Goal: Information Seeking & Learning: Learn about a topic

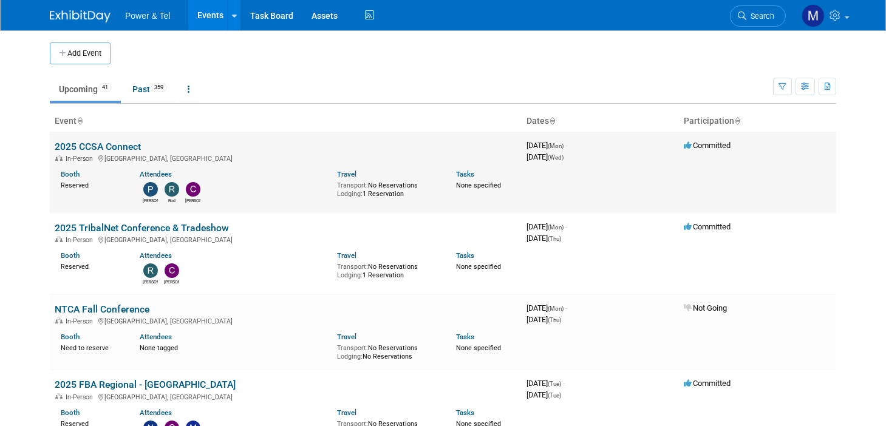
click at [447, 204] on td "2025 CCSA Connect In-Person [GEOGRAPHIC_DATA], [GEOGRAPHIC_DATA] Booth Reserved…" at bounding box center [286, 172] width 472 height 81
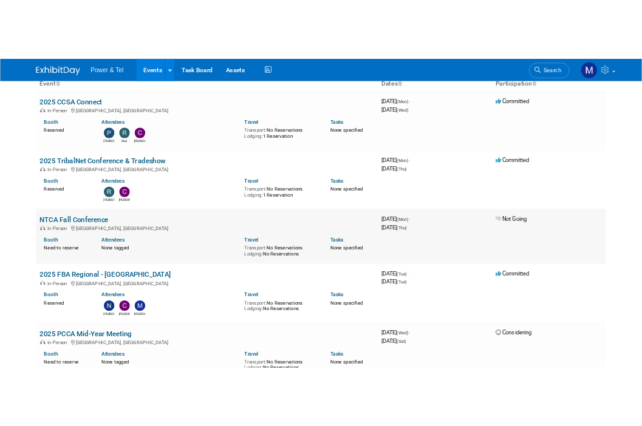
scroll to position [121, 0]
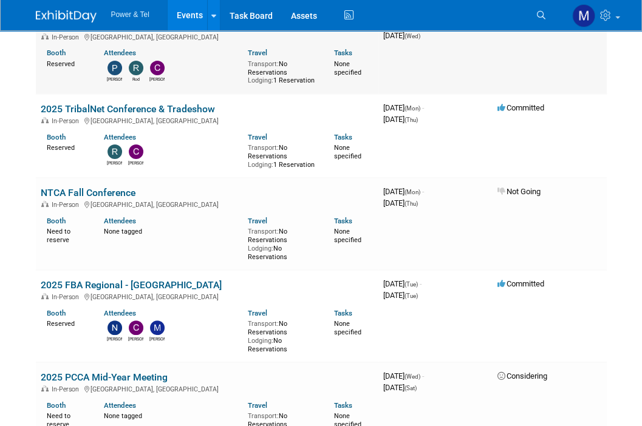
click at [285, 34] on div "In-Person [GEOGRAPHIC_DATA], [GEOGRAPHIC_DATA]" at bounding box center [207, 37] width 333 height 10
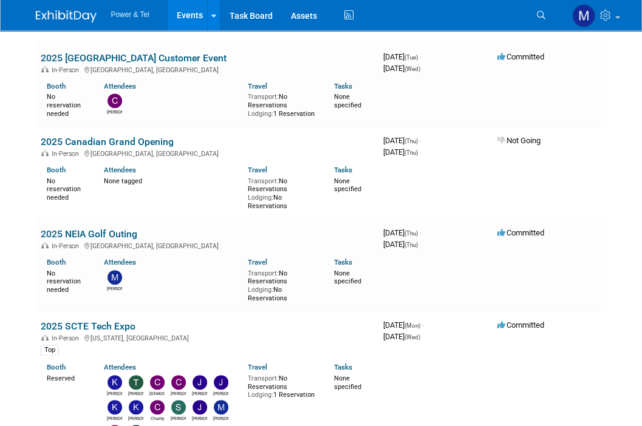
scroll to position [708, 0]
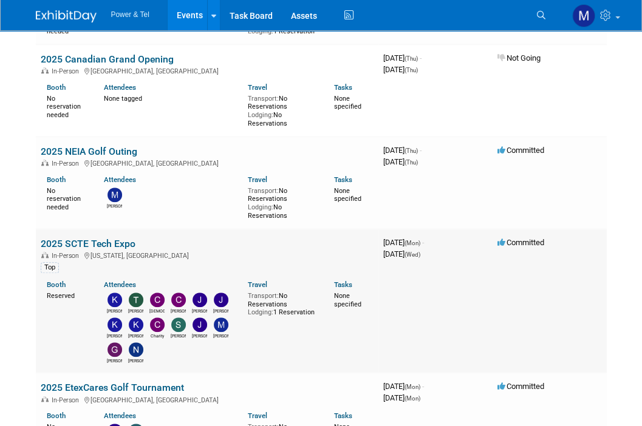
click at [118, 238] on link "2025 SCTE Tech Expo" at bounding box center [88, 244] width 95 height 12
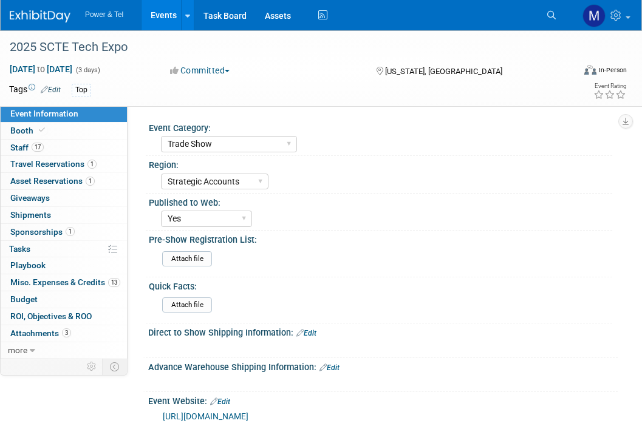
select select "Trade Show"
select select "Strategic Accounts"
select select "Yes"
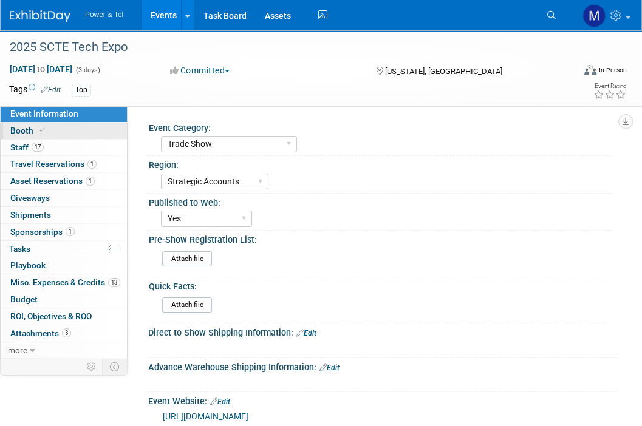
click at [29, 126] on span "Booth" at bounding box center [28, 131] width 37 height 10
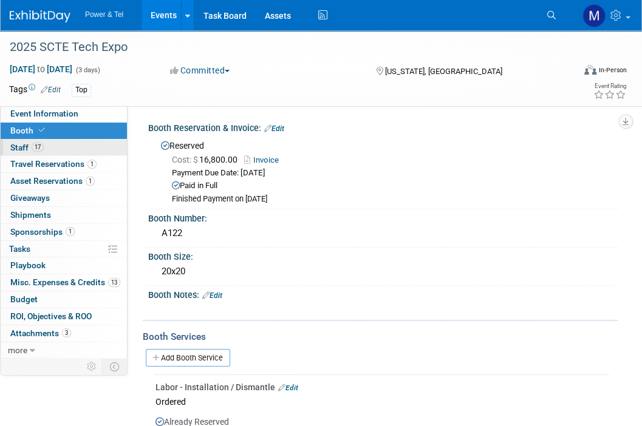
click at [72, 145] on link "17 Staff 17" at bounding box center [64, 148] width 126 height 16
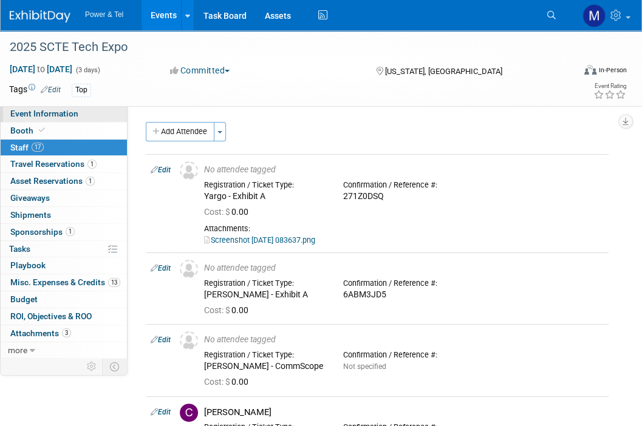
click at [65, 121] on link "Event Information" at bounding box center [64, 114] width 126 height 16
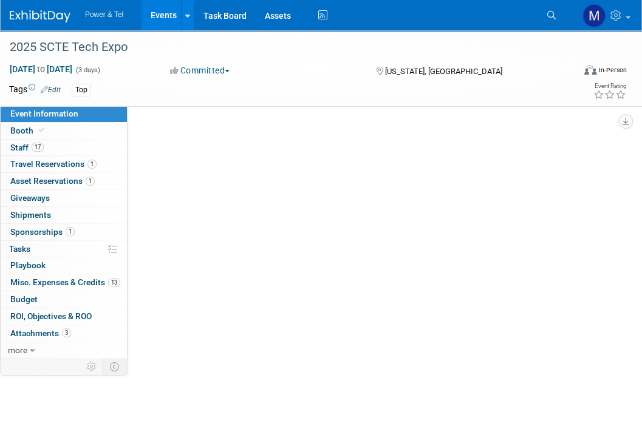
select select "Trade Show"
select select "Strategic Accounts"
select select "Yes"
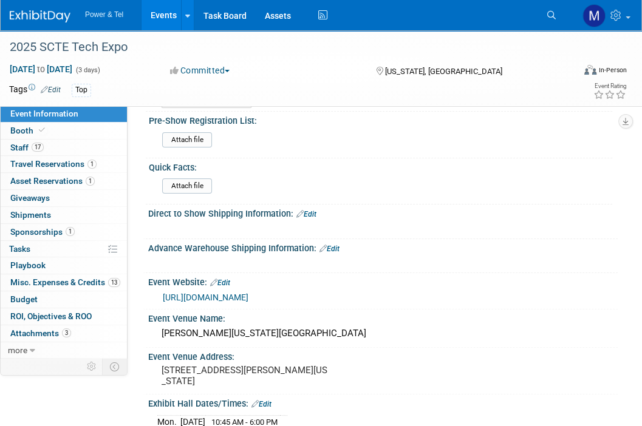
scroll to position [121, 0]
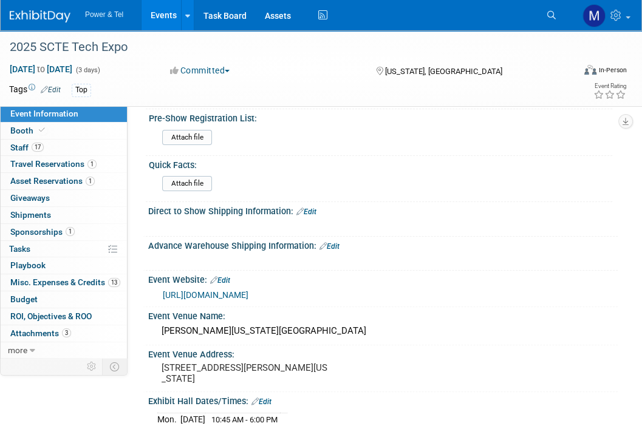
click at [248, 291] on link "https://techexpo.scte.org/exhibit-in-2025/" at bounding box center [206, 295] width 86 height 10
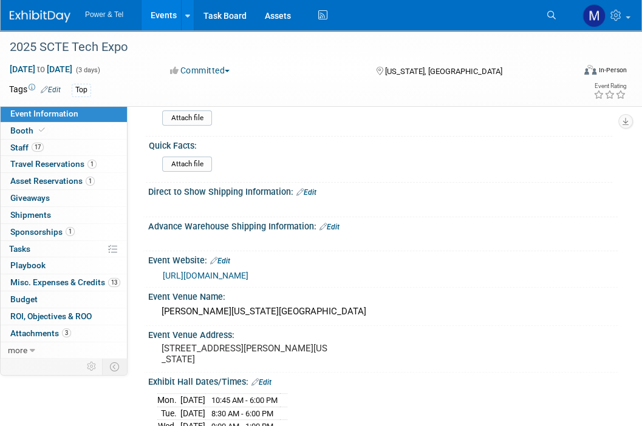
scroll to position [147, 0]
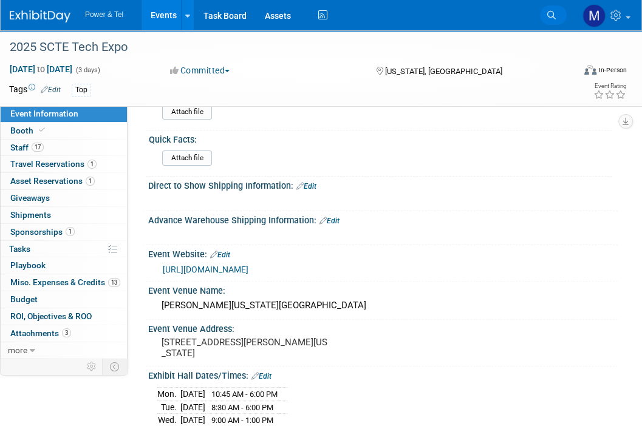
click at [549, 16] on icon at bounding box center [551, 15] width 8 height 8
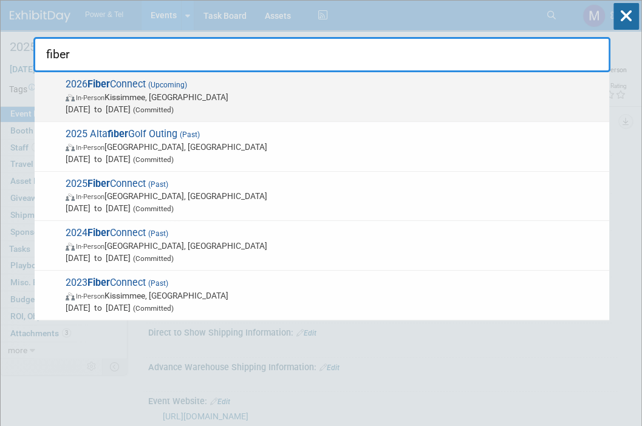
type input "fiber"
click at [437, 81] on span "2026 Fiber Connect (Upcoming) In-Person Kissimmee, FL May 17, 2026 to May 20, 2…" at bounding box center [332, 96] width 541 height 37
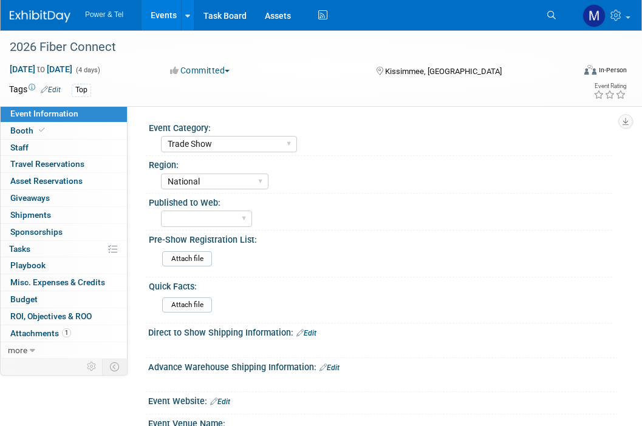
select select "Trade Show"
select select "National"
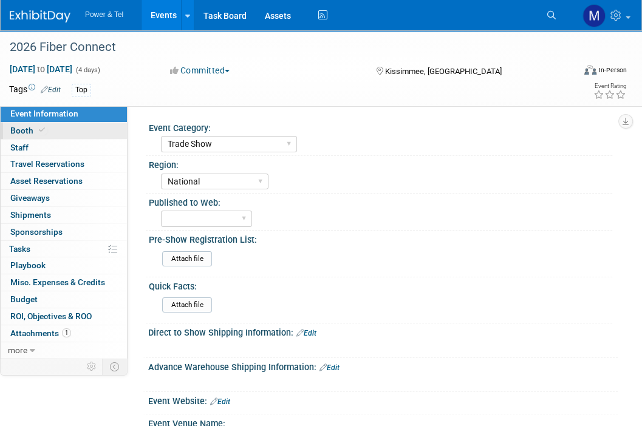
click at [87, 126] on link "Booth" at bounding box center [64, 131] width 126 height 16
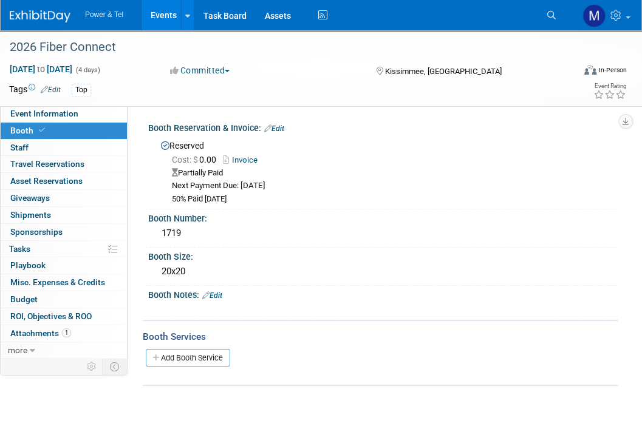
click at [250, 157] on link "Invoice" at bounding box center [243, 159] width 41 height 9
click at [248, 154] on div "Cost: $ 0.00 Invoice" at bounding box center [390, 160] width 437 height 13
click at [458, 229] on div "1719" at bounding box center [382, 233] width 451 height 19
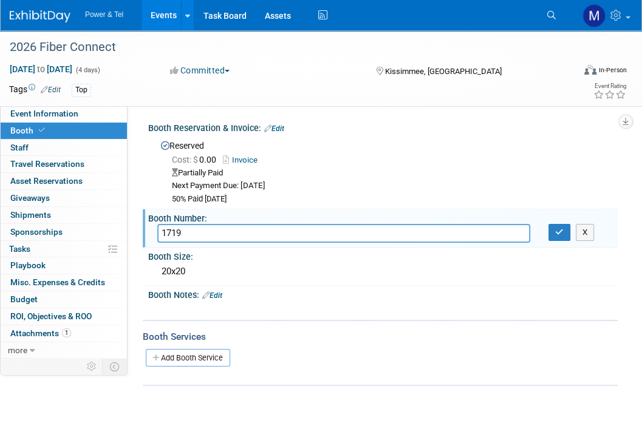
click at [454, 361] on div "Add Booth Service" at bounding box center [380, 357] width 475 height 18
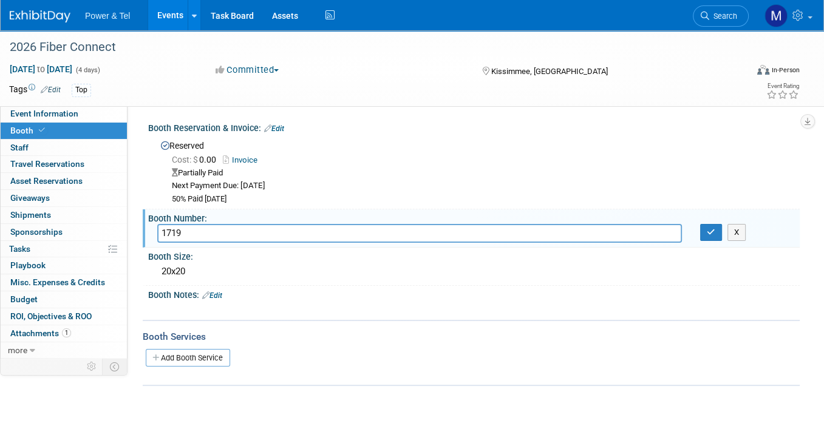
click at [171, 15] on link "Events" at bounding box center [170, 15] width 44 height 30
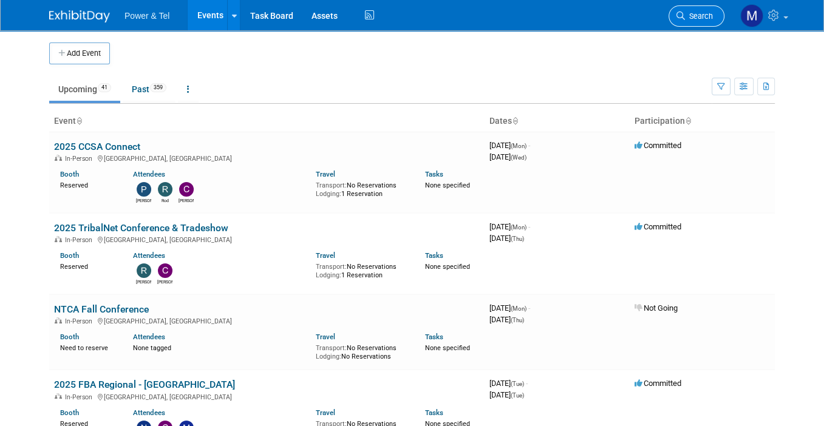
click at [693, 8] on link "Search" at bounding box center [696, 15] width 56 height 21
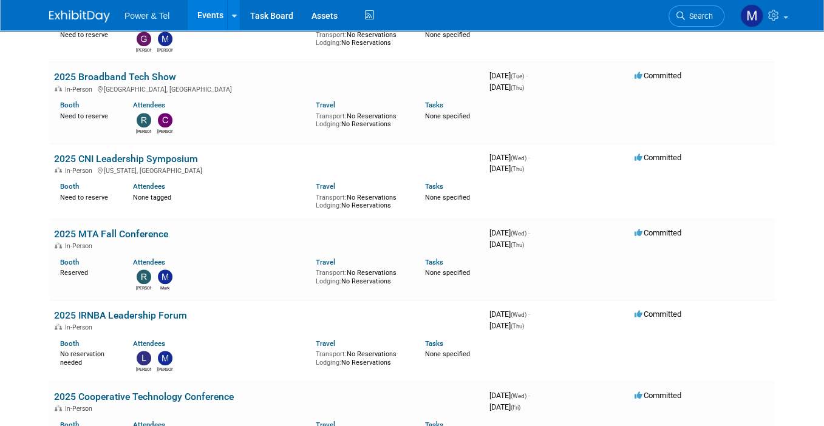
scroll to position [882, 0]
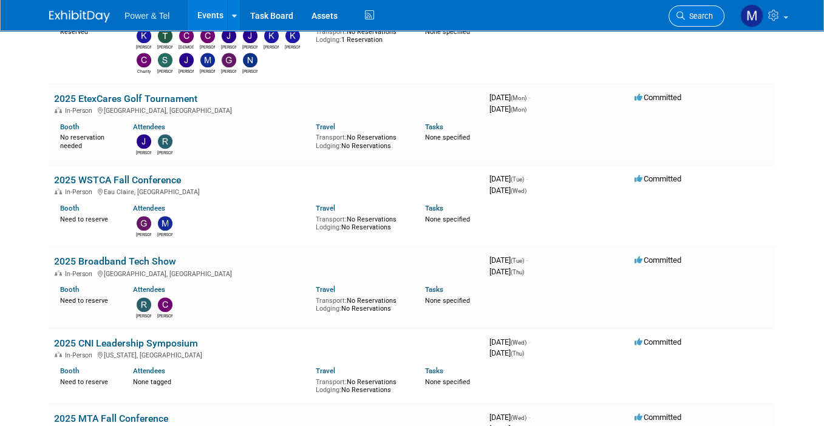
click at [701, 16] on span "Search" at bounding box center [699, 16] width 28 height 9
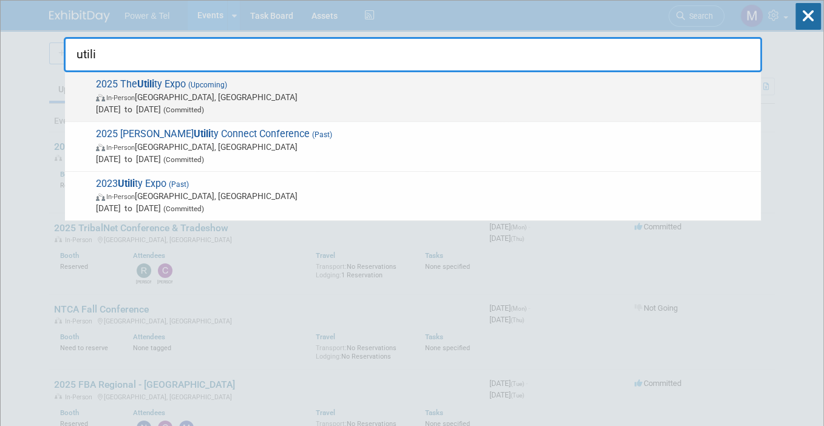
type input "utili"
click at [379, 109] on span "Oct 7, 2025 to Oct 9, 2025 (Committed)" at bounding box center [425, 109] width 659 height 12
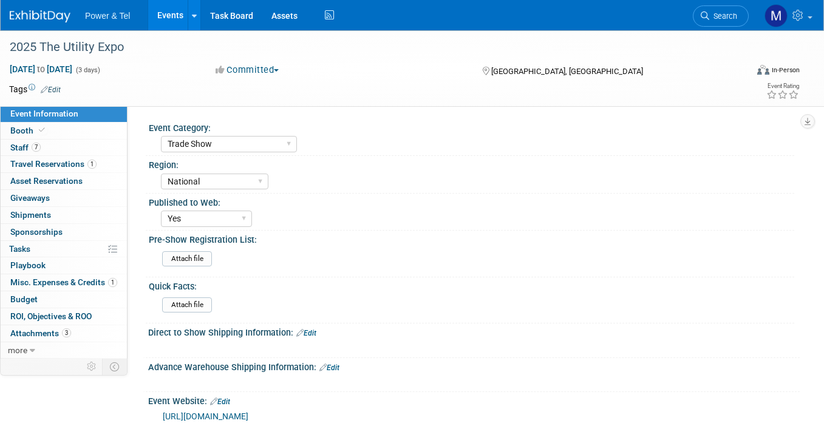
select select "Trade Show"
select select "National"
select select "Yes"
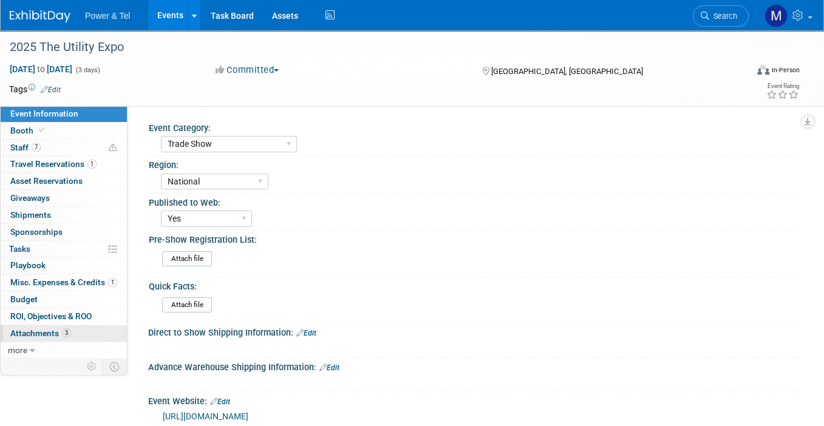
click at [91, 339] on link "3 Attachments 3" at bounding box center [64, 333] width 126 height 16
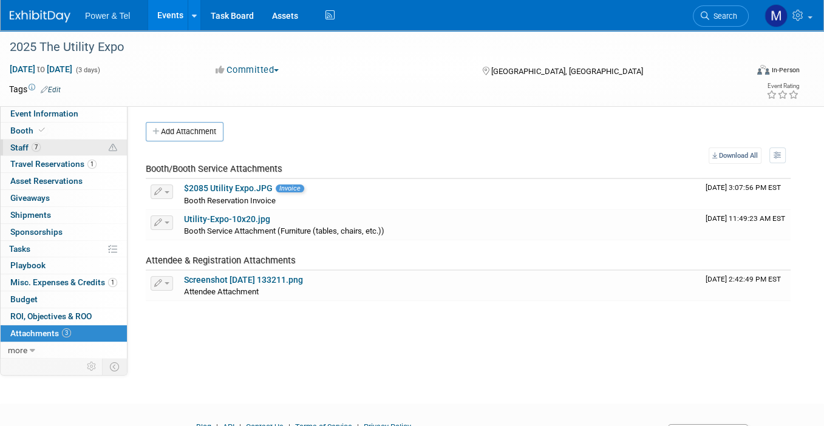
click at [77, 150] on link "7 Staff 7" at bounding box center [64, 148] width 126 height 16
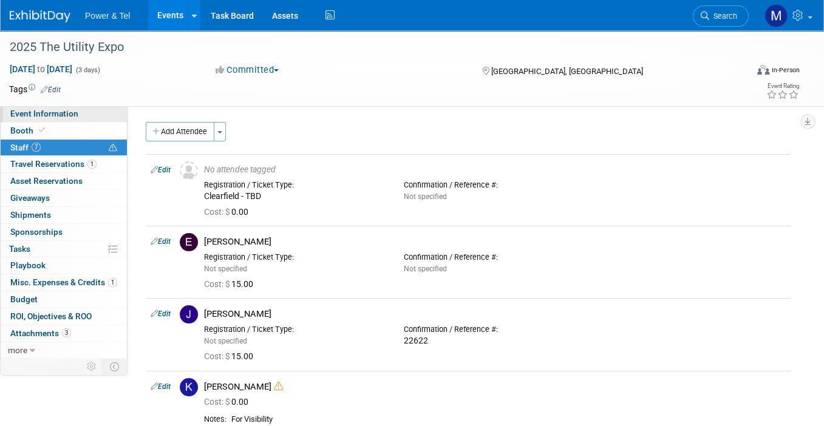
click at [98, 106] on link "Event Information" at bounding box center [64, 114] width 126 height 16
select select "Trade Show"
select select "National"
select select "Yes"
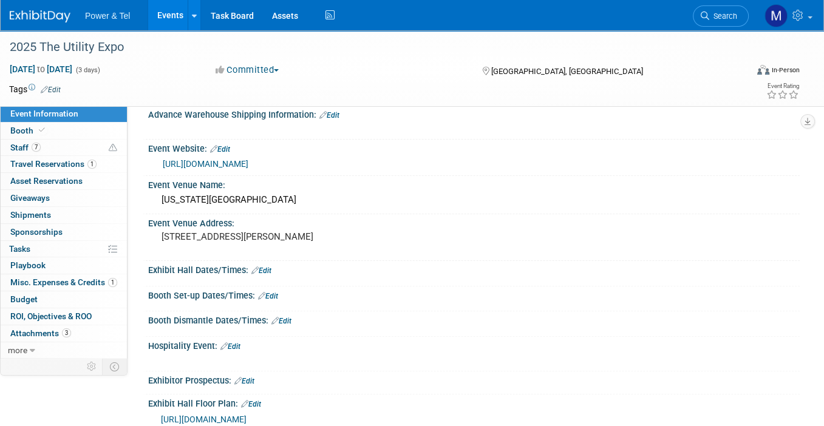
scroll to position [252, 0]
click at [91, 138] on link "Booth" at bounding box center [64, 131] width 126 height 16
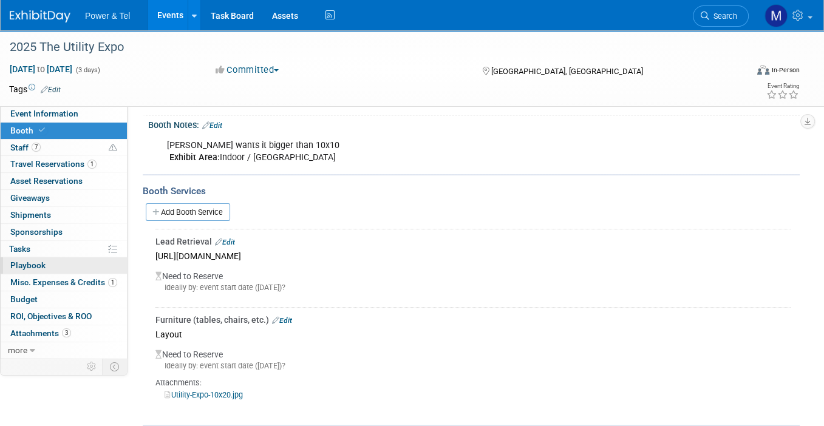
scroll to position [177, 0]
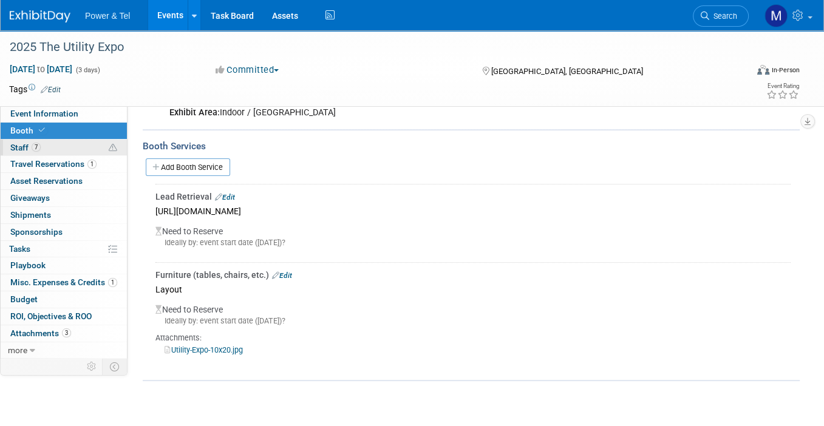
click at [50, 145] on link "7 Staff 7" at bounding box center [64, 148] width 126 height 16
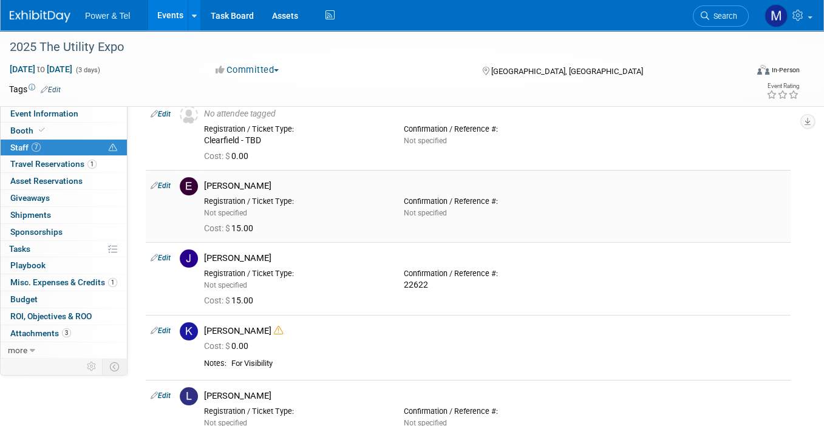
scroll to position [57, 0]
click at [97, 124] on link "Booth" at bounding box center [64, 131] width 126 height 16
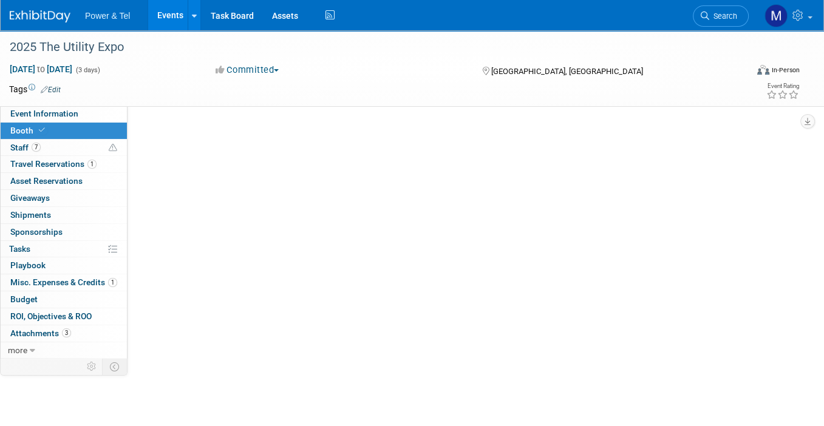
scroll to position [0, 0]
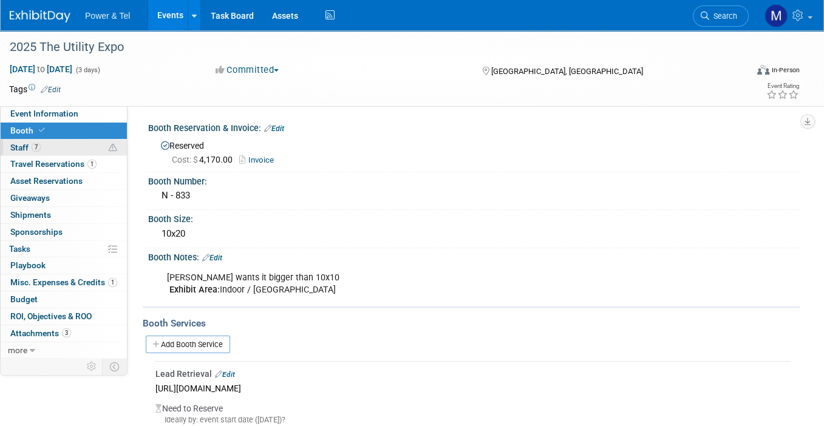
click at [67, 143] on link "7 Staff 7" at bounding box center [64, 148] width 126 height 16
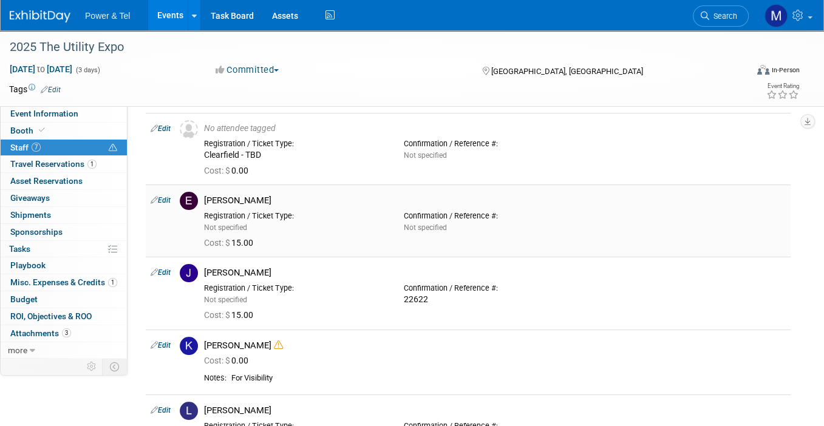
scroll to position [396, 0]
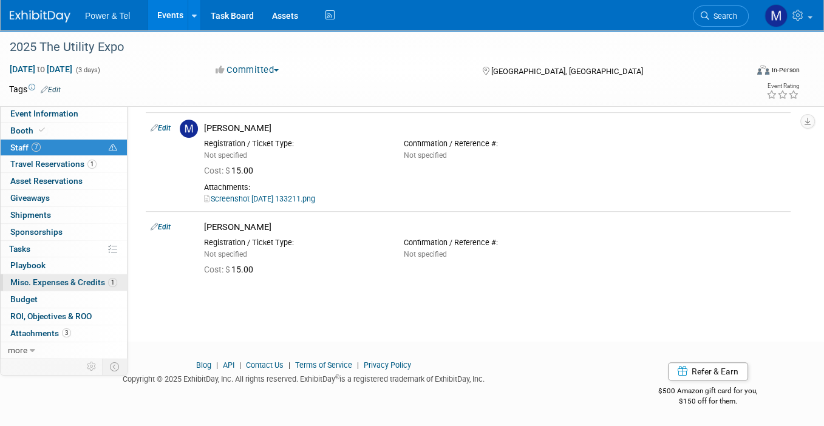
click at [48, 282] on span "Misc. Expenses & Credits 1" at bounding box center [63, 282] width 107 height 10
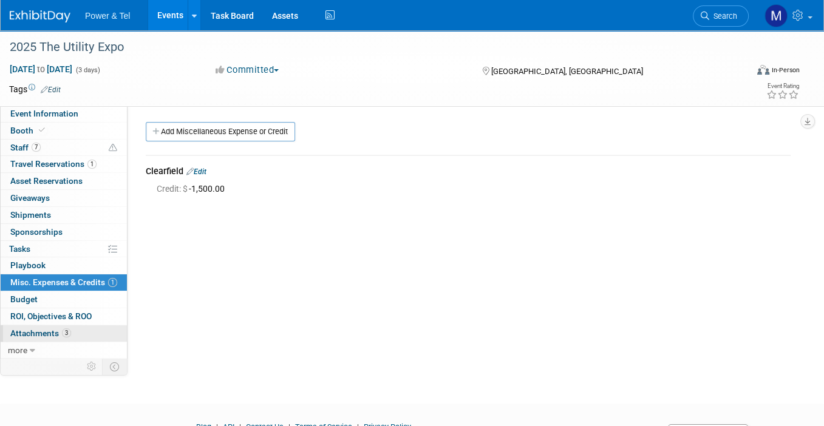
click at [53, 328] on span "Attachments 3" at bounding box center [40, 333] width 61 height 10
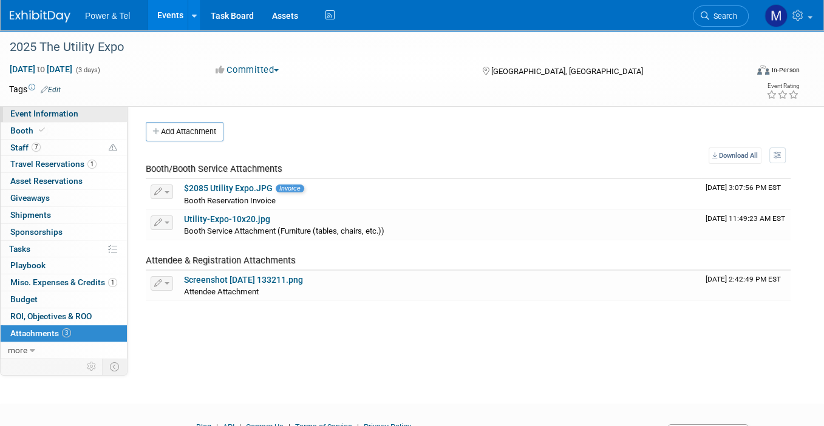
click at [75, 112] on span "Event Information" at bounding box center [44, 114] width 68 height 10
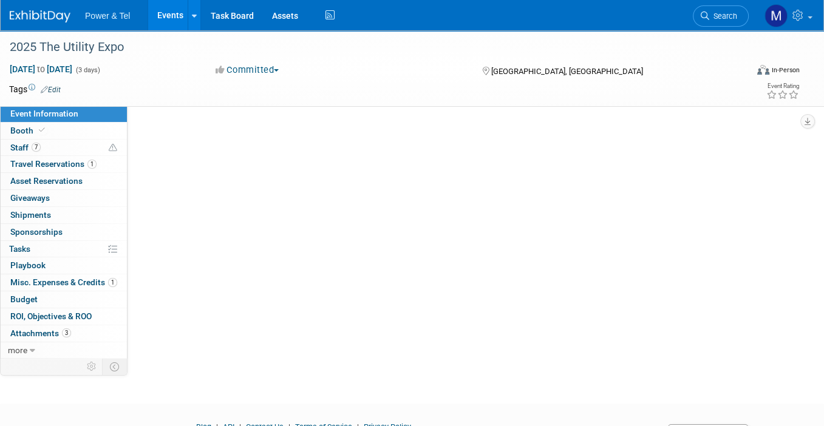
select select "Trade Show"
select select "National"
select select "Yes"
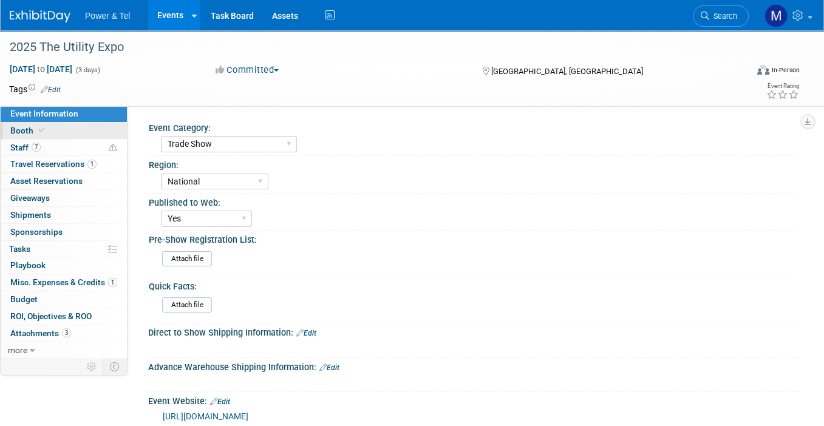
click at [89, 130] on link "Booth" at bounding box center [64, 131] width 126 height 16
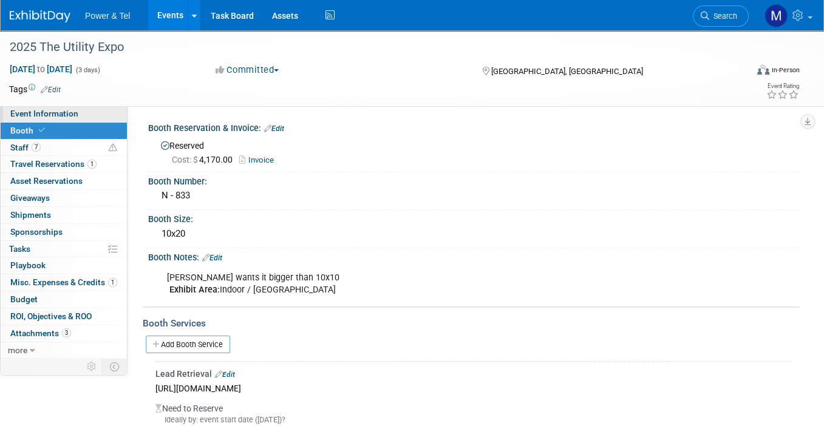
click at [115, 111] on link "Event Information" at bounding box center [64, 114] width 126 height 16
select select "Trade Show"
select select "National"
select select "Yes"
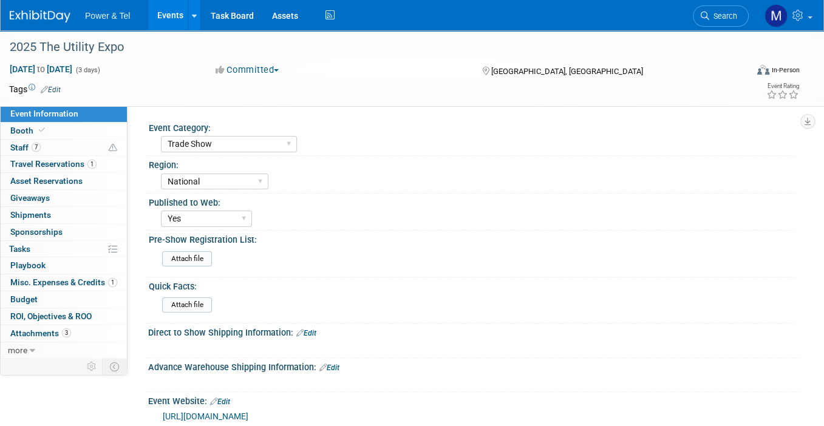
click at [57, 120] on link "Event Information" at bounding box center [64, 114] width 126 height 16
select select "Trade Show"
select select "National"
select select "Yes"
click at [61, 131] on link "Booth" at bounding box center [64, 131] width 126 height 16
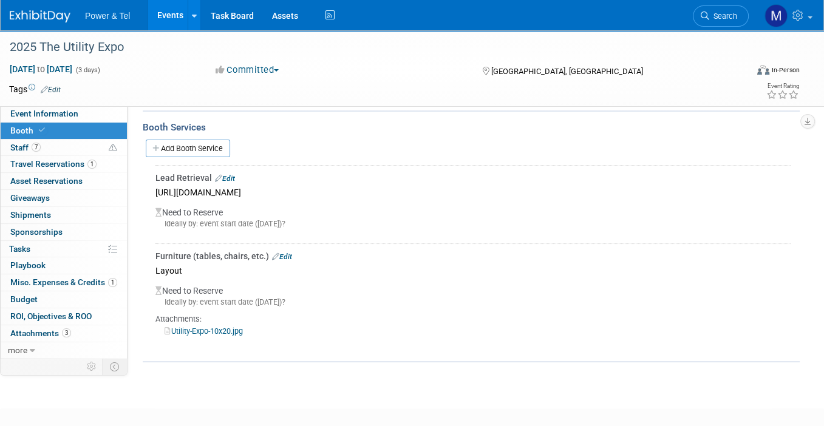
scroll to position [203, 0]
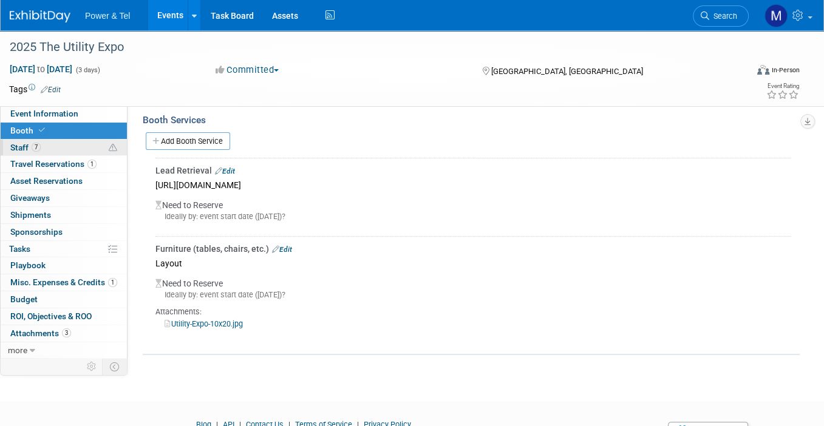
click at [58, 145] on link "7 Staff 7" at bounding box center [64, 148] width 126 height 16
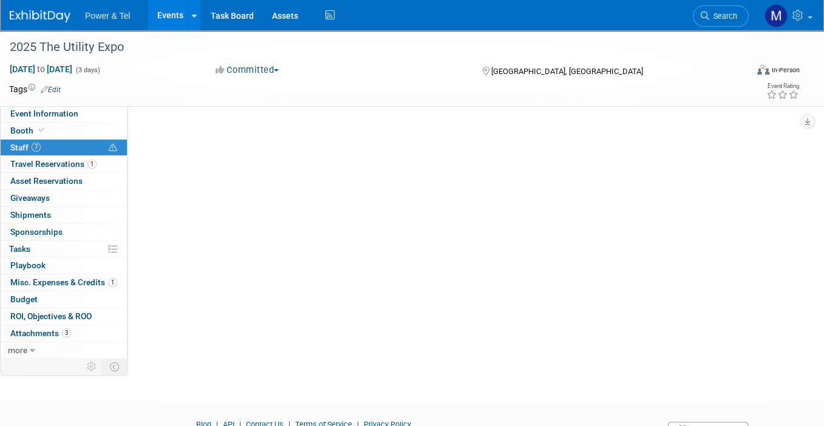
scroll to position [0, 0]
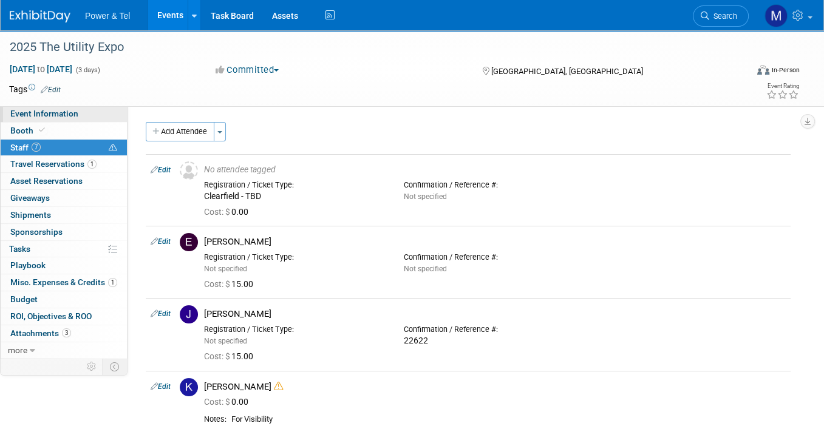
click at [66, 109] on link "Event Information" at bounding box center [64, 114] width 126 height 16
select select "Trade Show"
select select "National"
select select "Yes"
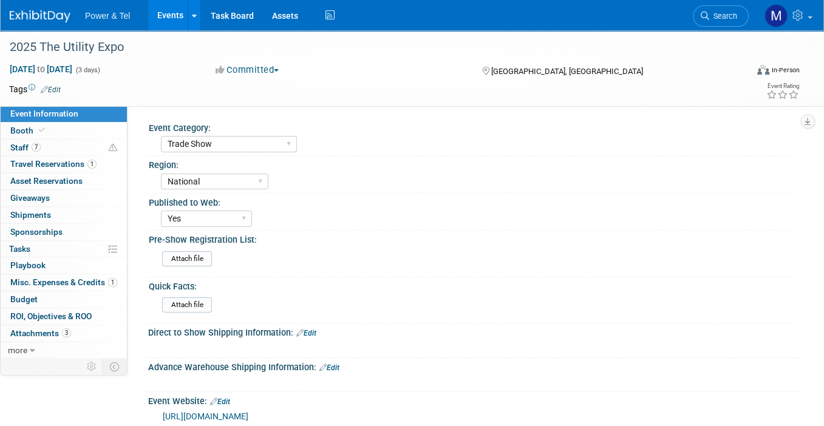
scroll to position [228, 0]
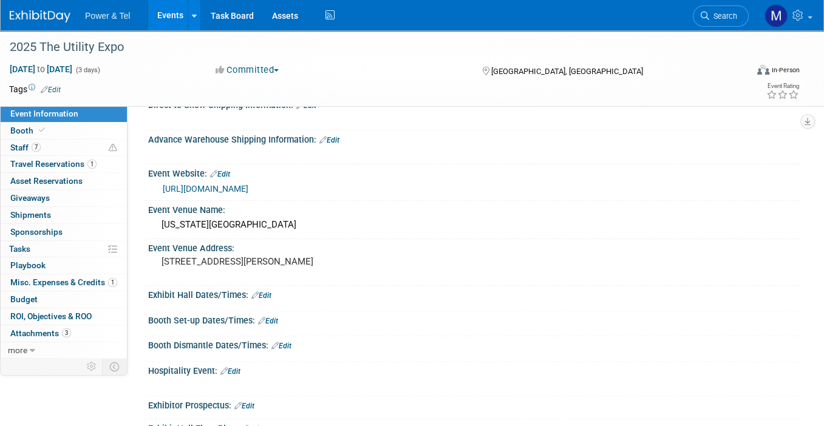
click at [253, 193] on div "https://www.theutilityexpo.com/" at bounding box center [477, 189] width 628 height 14
click at [248, 191] on link "https://www.theutilityexpo.com/" at bounding box center [206, 189] width 86 height 10
